Goal: Use online tool/utility: Use online tool/utility

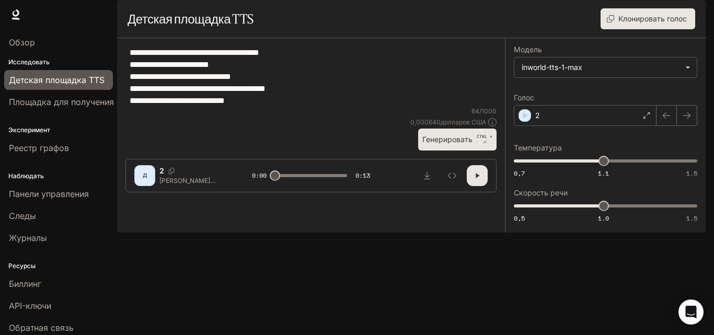
click at [481, 180] on icon "button" at bounding box center [477, 176] width 8 height 8
click at [475, 150] on button "Генерировать CTRL + ⏎" at bounding box center [457, 139] width 78 height 21
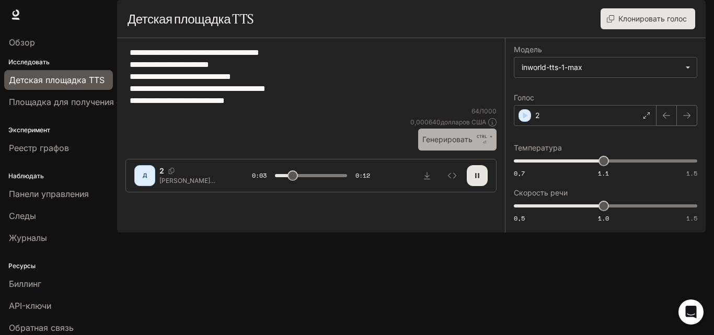
click at [476, 150] on button "Генерировать CTRL + ⏎" at bounding box center [457, 139] width 78 height 21
click at [475, 150] on button "Генерировать CTRL + ⏎" at bounding box center [457, 139] width 78 height 21
click at [455, 144] on font "Генерировать" at bounding box center [448, 139] width 50 height 9
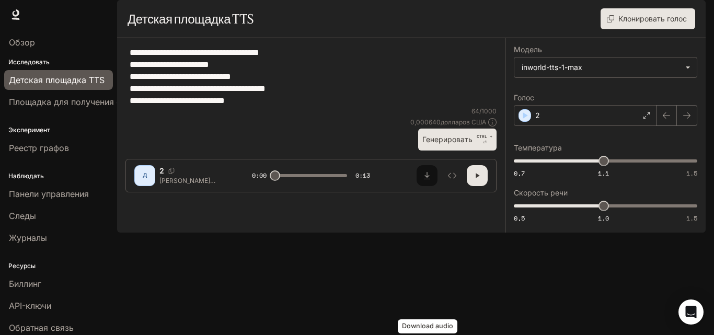
click at [428, 180] on icon "Скачать аудио" at bounding box center [427, 176] width 8 height 8
drag, startPoint x: 131, startPoint y: 79, endPoint x: 349, endPoint y: 169, distance: 235.2
click at [349, 107] on div "**********" at bounding box center [311, 77] width 371 height 60
paste textarea "**********"
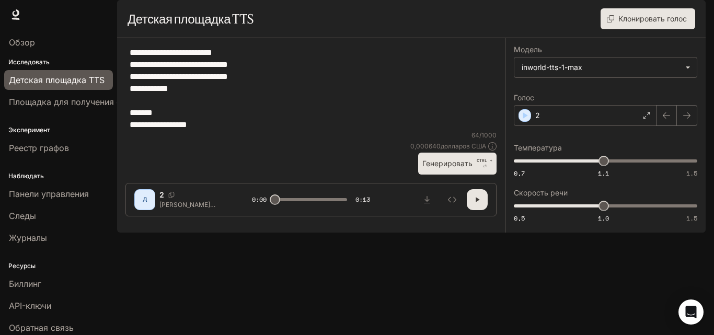
click at [452, 174] on button "Генерировать CTRL + ⏎" at bounding box center [457, 163] width 78 height 21
click at [452, 175] on div "64 / 1000 0,000640 долларов США Генерировать CTRL + ⏎" at bounding box center [454, 153] width 86 height 44
click at [460, 174] on button "Генерировать CTRL + ⏎" at bounding box center [457, 163] width 78 height 21
click at [449, 168] on font "Генерировать" at bounding box center [448, 163] width 50 height 9
click at [447, 168] on font "Генерировать" at bounding box center [448, 163] width 50 height 9
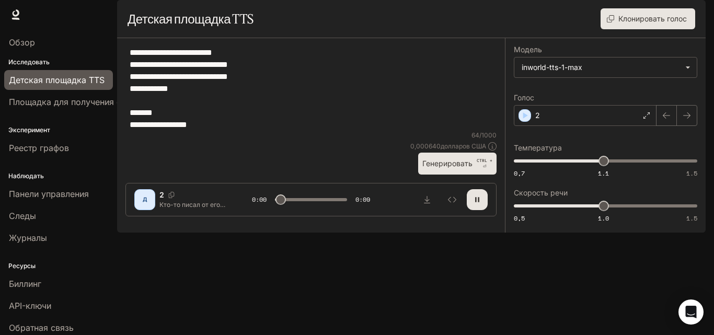
click at [447, 168] on font "Генерировать" at bounding box center [448, 163] width 50 height 9
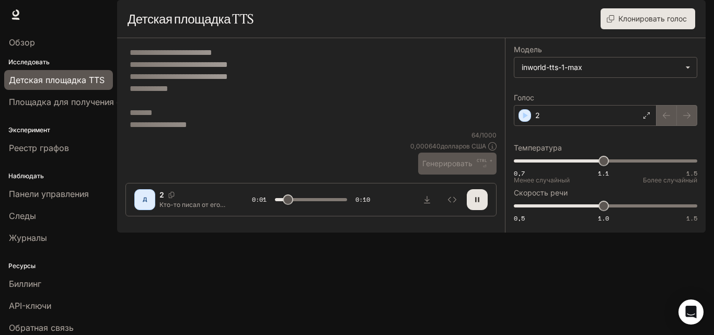
click at [545, 169] on span "0,7 1.1 1.5 1.1" at bounding box center [603, 161] width 179 height 16
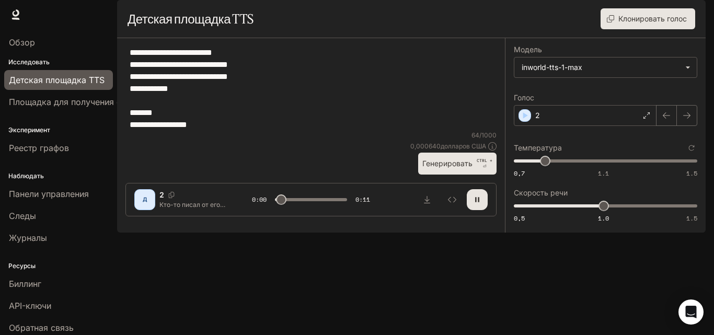
click at [456, 168] on font "Генерировать" at bounding box center [448, 163] width 50 height 9
click at [529, 169] on span "0,7 1.1 1.5 0,84" at bounding box center [603, 161] width 179 height 16
click at [466, 170] on font "Генерировать" at bounding box center [448, 163] width 50 height 13
drag, startPoint x: 534, startPoint y: 192, endPoint x: 517, endPoint y: 190, distance: 17.3
click at [517, 166] on span "0.71" at bounding box center [516, 161] width 10 height 10
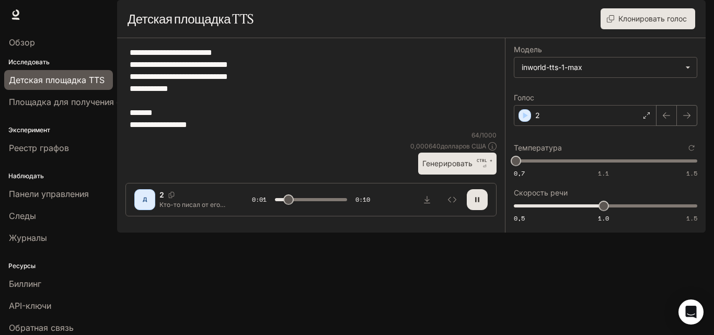
click at [460, 174] on button "Генерировать CTRL + ⏎" at bounding box center [457, 163] width 78 height 21
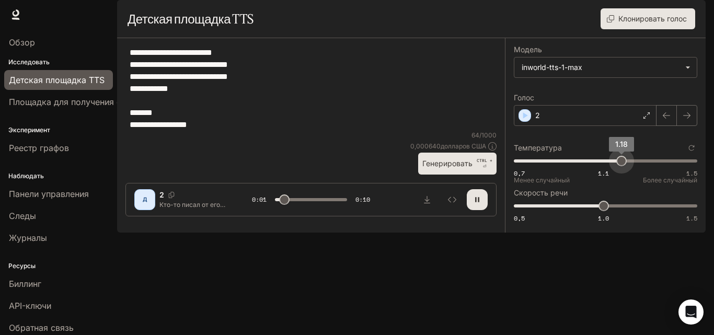
drag, startPoint x: 518, startPoint y: 185, endPoint x: 631, endPoint y: 187, distance: 113.0
click at [627, 166] on span "1.18" at bounding box center [622, 161] width 10 height 10
click at [449, 168] on font "Генерировать" at bounding box center [448, 163] width 50 height 9
click at [168, 131] on textarea "**********" at bounding box center [311, 89] width 363 height 84
click at [139, 130] on textarea "**********" at bounding box center [311, 89] width 363 height 84
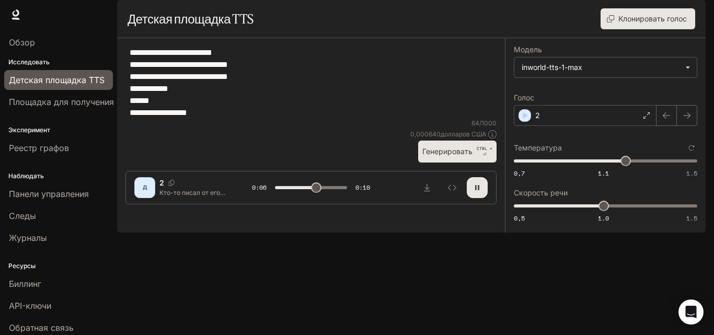
type textarea "**********"
click at [456, 188] on div at bounding box center [311, 157] width 388 height 63
click at [456, 156] on font "Генерировать" at bounding box center [448, 151] width 50 height 9
click at [431, 158] on font "Генерировать" at bounding box center [448, 151] width 50 height 13
click at [441, 156] on font "Генерировать" at bounding box center [448, 151] width 50 height 9
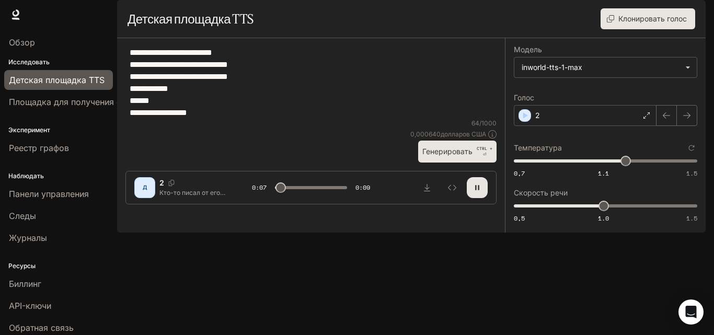
click at [441, 156] on font "Генерировать" at bounding box center [448, 151] width 50 height 9
click at [653, 169] on span "0,7 1.1 1.5 1.32" at bounding box center [603, 161] width 179 height 16
click at [472, 156] on font "Генерировать" at bounding box center [448, 151] width 50 height 9
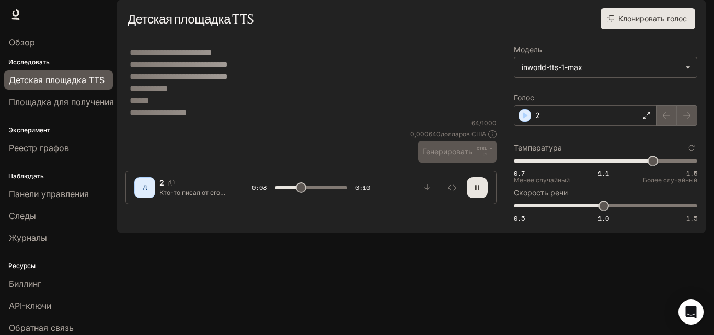
click at [549, 169] on span "0,7 1.1 1.5 1.32" at bounding box center [603, 161] width 179 height 16
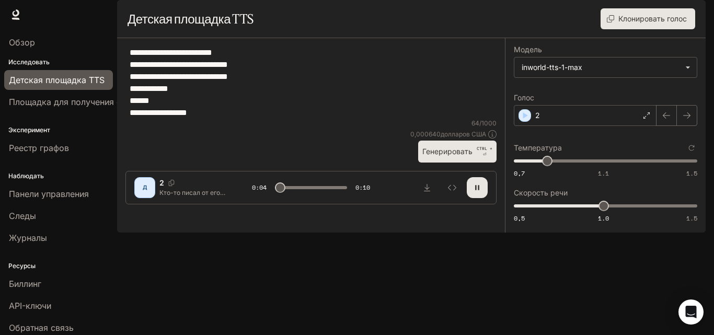
click at [465, 156] on font "Генерировать" at bounding box center [448, 151] width 50 height 9
click at [597, 169] on span "0,7 1.1 1.5 0,85" at bounding box center [603, 161] width 179 height 16
click at [481, 151] on font "CTRL +" at bounding box center [485, 148] width 16 height 5
click at [604, 166] on span "1.1" at bounding box center [604, 161] width 10 height 10
click at [476, 162] on button "Генерировать CTRL + ⏎" at bounding box center [457, 151] width 78 height 21
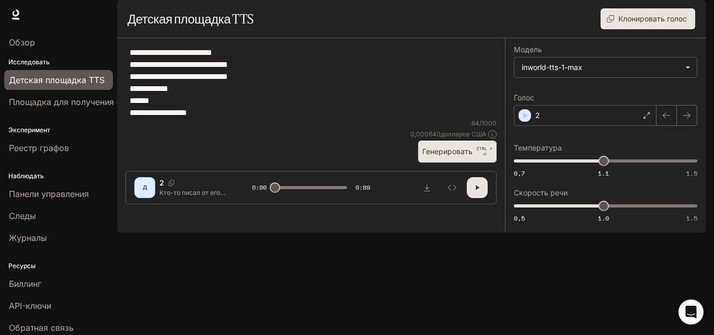
click at [435, 156] on font "Генерировать" at bounding box center [448, 151] width 50 height 9
click at [472, 156] on font "Генерировать" at bounding box center [448, 151] width 50 height 9
click at [448, 162] on button "Генерировать CTRL + ⏎" at bounding box center [457, 151] width 78 height 21
click at [470, 156] on font "Генерировать" at bounding box center [448, 151] width 50 height 9
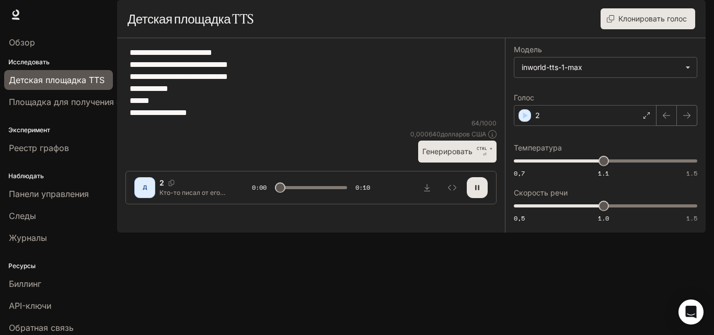
click at [470, 156] on font "Генерировать" at bounding box center [448, 151] width 50 height 9
click at [469, 158] on font "Генерировать" at bounding box center [448, 151] width 50 height 13
click at [520, 169] on span "0,7 1.1 1.5 1.1" at bounding box center [603, 161] width 179 height 16
click at [438, 156] on font "Генерировать" at bounding box center [448, 151] width 50 height 9
click at [476, 192] on icon "button" at bounding box center [477, 188] width 8 height 8
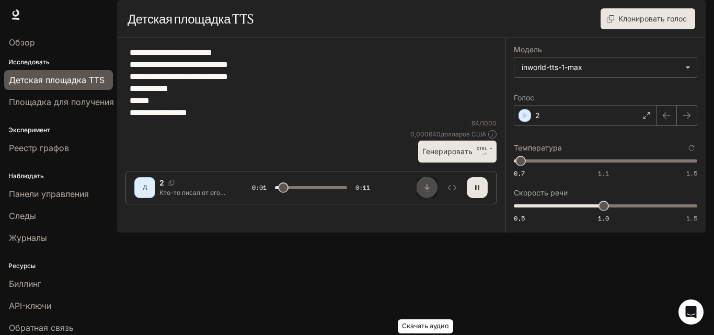
click at [427, 198] on button "Скачать аудио" at bounding box center [427, 187] width 21 height 21
